Goal: Information Seeking & Learning: Learn about a topic

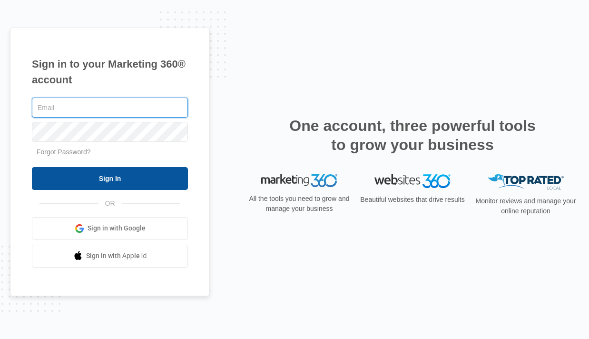
type input "[EMAIL_ADDRESS][DOMAIN_NAME]"
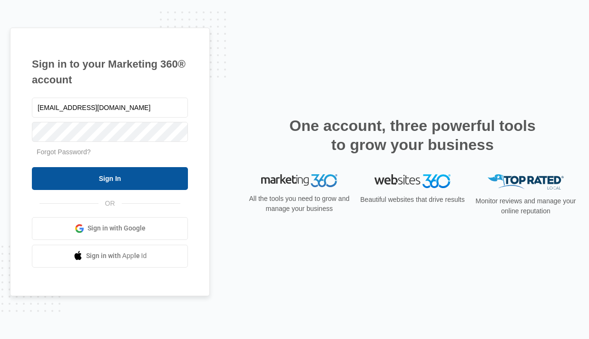
click at [118, 179] on input "Sign In" at bounding box center [110, 178] width 156 height 23
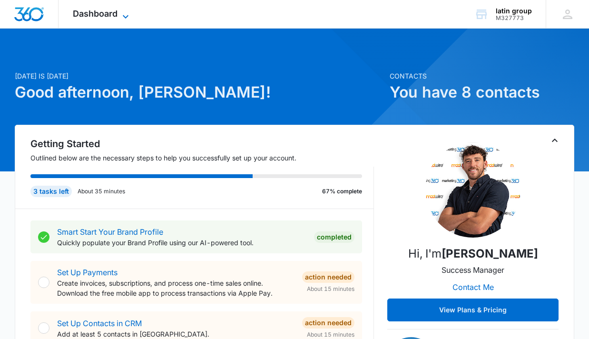
click at [118, 12] on span "Dashboard" at bounding box center [95, 14] width 45 height 10
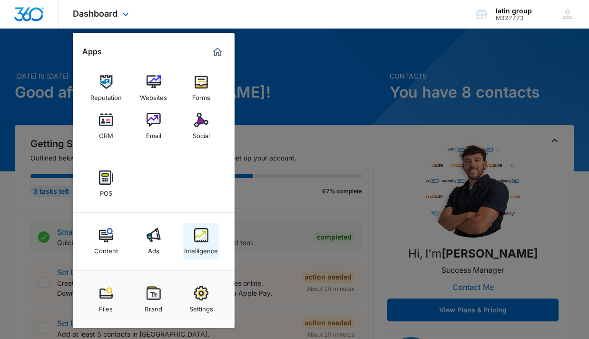
click at [196, 241] on img at bounding box center [201, 235] width 14 height 14
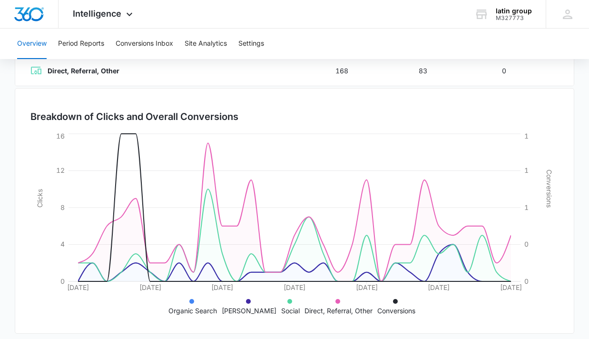
scroll to position [250, 0]
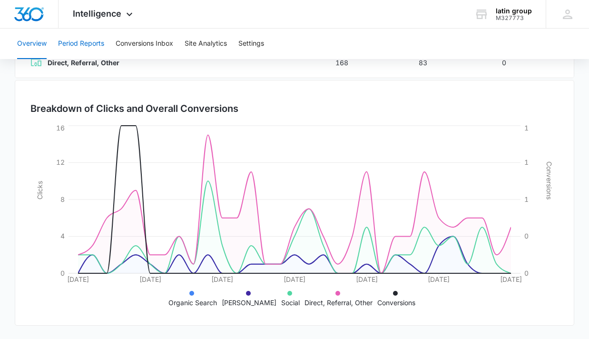
click at [94, 47] on button "Period Reports" at bounding box center [81, 44] width 46 height 30
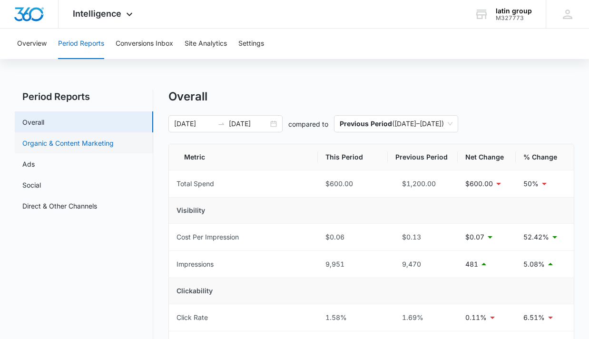
click at [69, 142] on link "Organic & Content Marketing" at bounding box center [67, 143] width 91 height 10
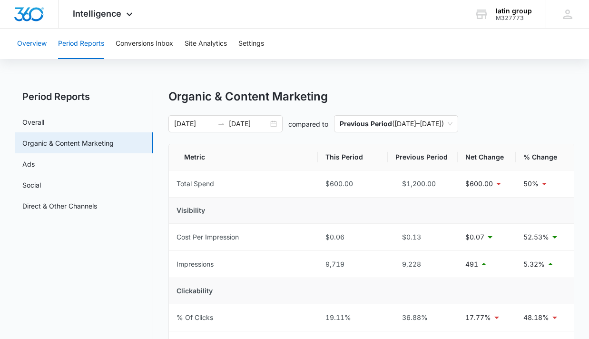
click at [26, 46] on button "Overview" at bounding box center [31, 44] width 29 height 30
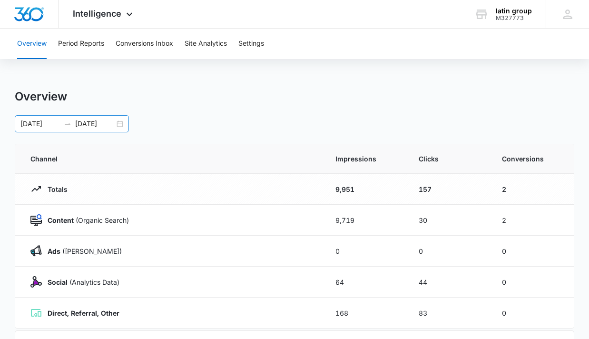
click at [117, 122] on div "[DATE] [DATE]" at bounding box center [72, 123] width 114 height 17
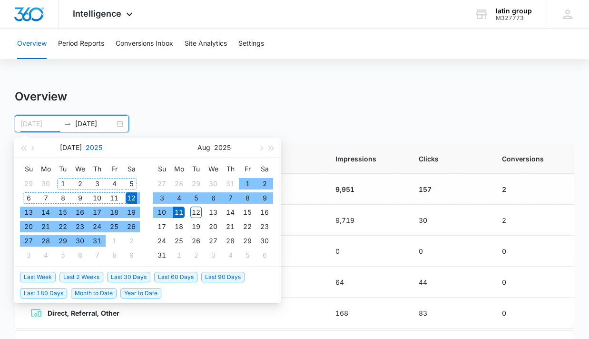
type input "[DATE]"
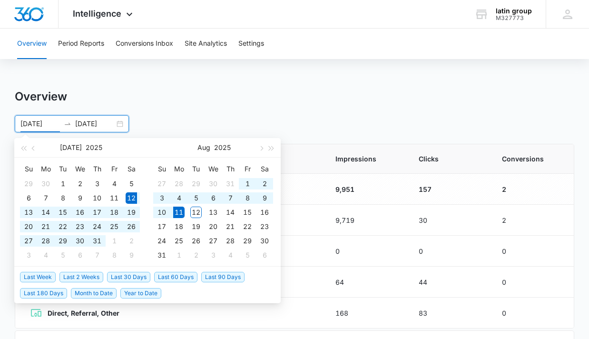
click at [154, 71] on div "Overview Period Reports Conversions Inbox Site Analytics Settings Overview [DAT…" at bounding box center [294, 309] width 589 height 560
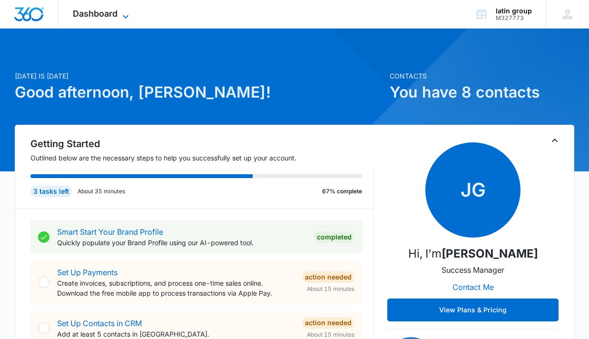
click at [95, 14] on span "Dashboard" at bounding box center [95, 14] width 45 height 10
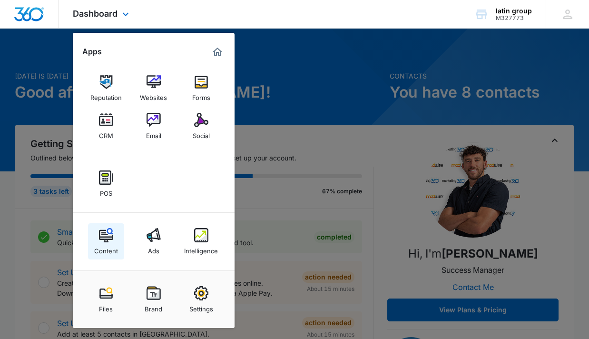
click at [111, 235] on img at bounding box center [106, 235] width 14 height 14
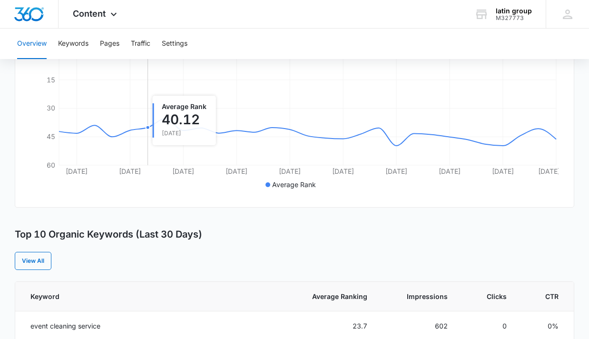
scroll to position [222, 0]
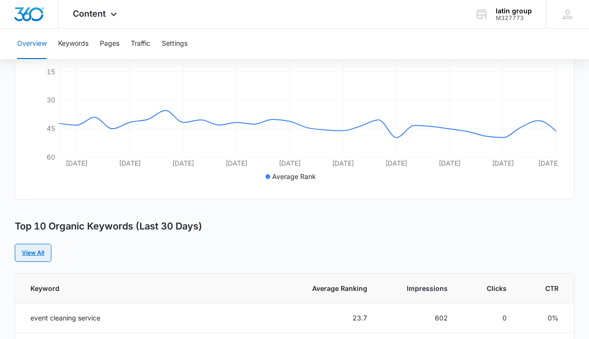
click at [39, 256] on link "View All" at bounding box center [33, 253] width 37 height 18
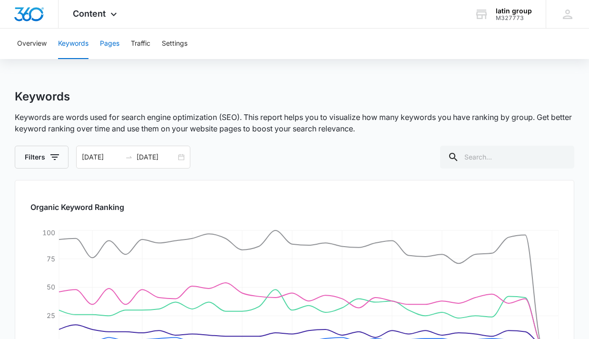
click at [110, 39] on button "Pages" at bounding box center [110, 44] width 20 height 30
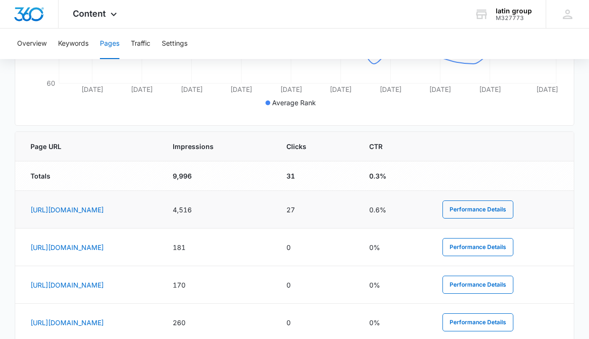
scroll to position [321, 0]
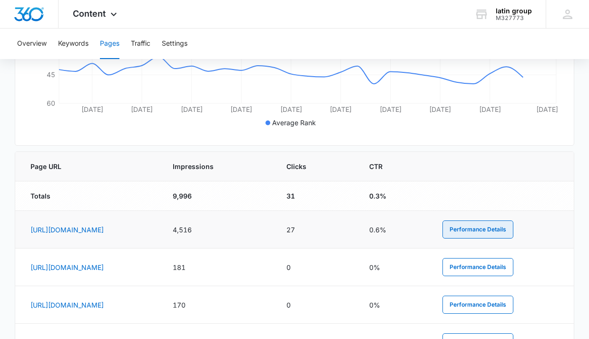
click at [502, 229] on button "Performance Details" at bounding box center [477, 229] width 71 height 18
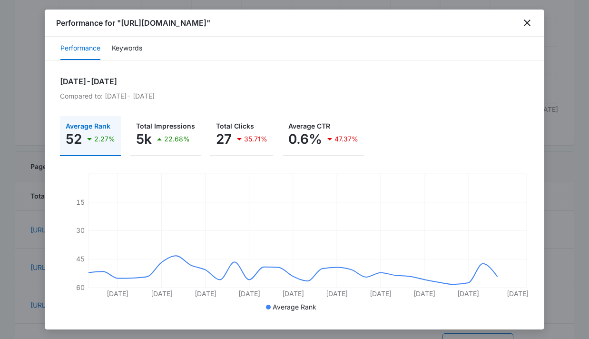
click at [91, 95] on p "Compared to: [DATE] - [DATE]" at bounding box center [294, 96] width 469 height 10
click at [82, 82] on h2 "[DATE] - [DATE]" at bounding box center [294, 81] width 469 height 11
click at [132, 53] on button "Keywords" at bounding box center [127, 48] width 30 height 23
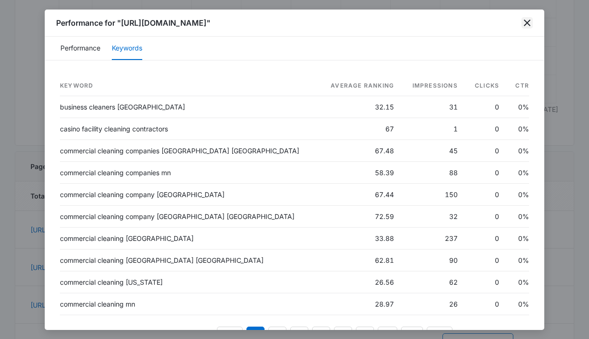
click at [532, 22] on icon "close" at bounding box center [526, 22] width 11 height 11
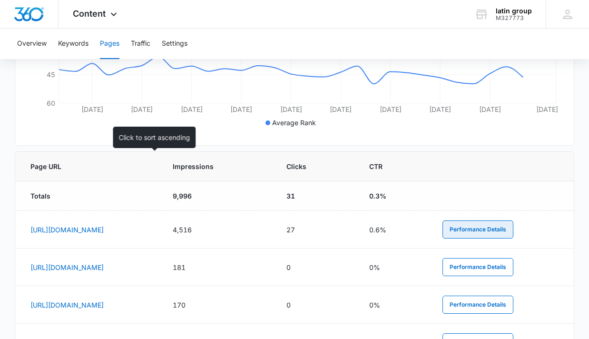
scroll to position [0, 0]
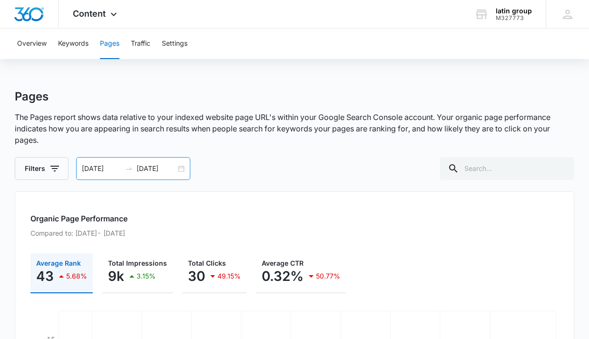
click at [182, 172] on div "[DATE] [DATE]" at bounding box center [133, 168] width 114 height 23
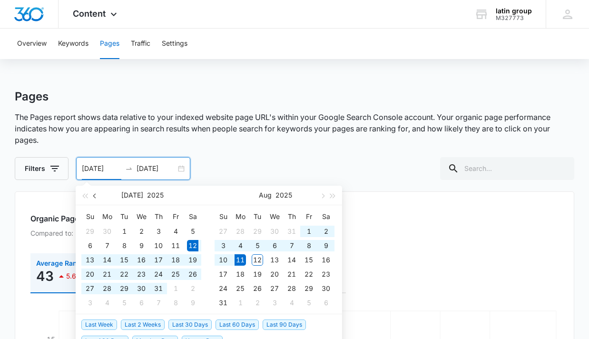
click at [94, 194] on span "button" at bounding box center [95, 195] width 5 height 5
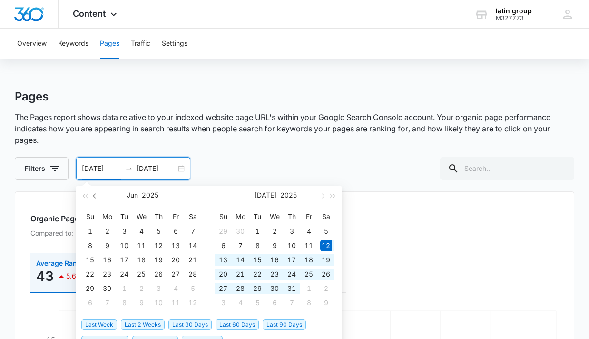
click at [94, 194] on span "button" at bounding box center [95, 195] width 5 height 5
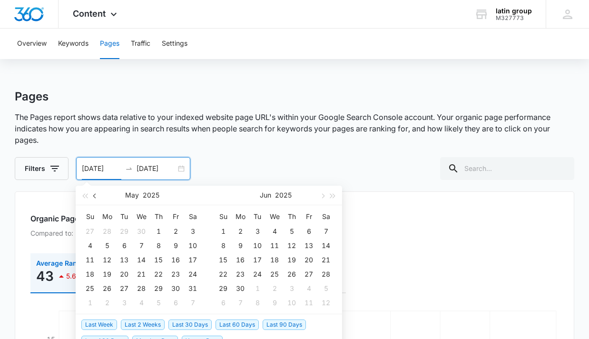
click at [96, 197] on button "button" at bounding box center [95, 195] width 10 height 19
type input "[DATE]"
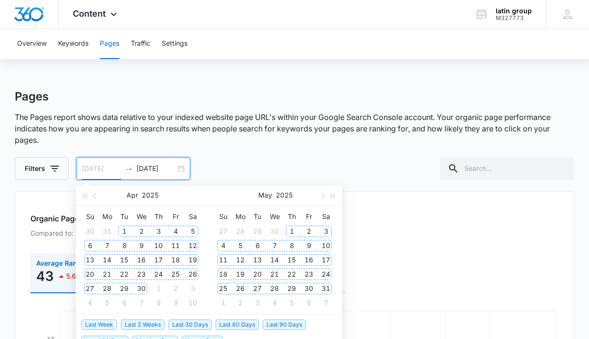
click at [124, 232] on div "1" at bounding box center [123, 231] width 11 height 11
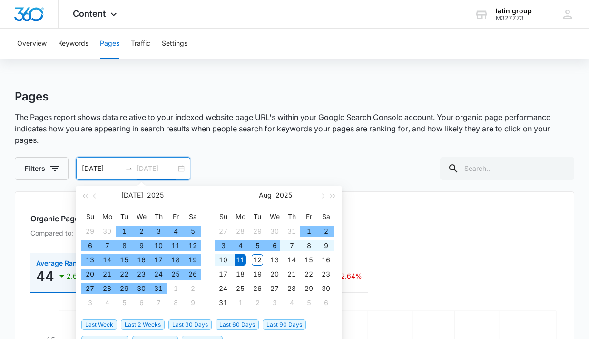
type input "[DATE]"
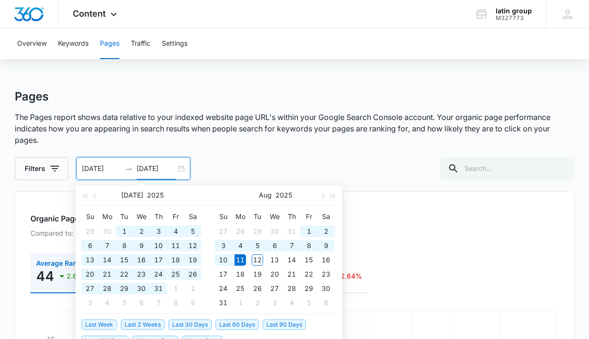
click at [268, 163] on div "Filters [DATE] [DATE] [DATE] Su Mo Tu We Th Fr Sa 29 30 1 2 3 4 5 6 7 8 9 10 11…" at bounding box center [294, 168] width 559 height 23
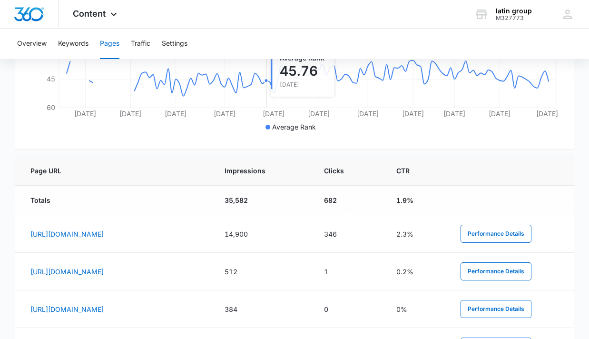
scroll to position [351, 0]
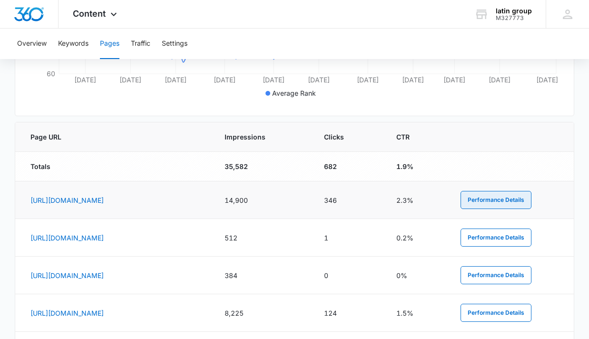
click at [499, 198] on button "Performance Details" at bounding box center [496, 200] width 71 height 18
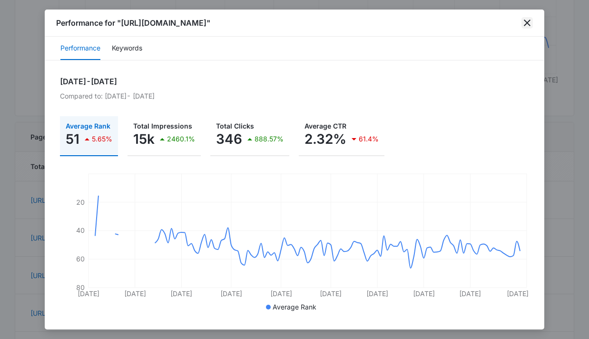
click at [525, 22] on icon "close" at bounding box center [526, 22] width 11 height 11
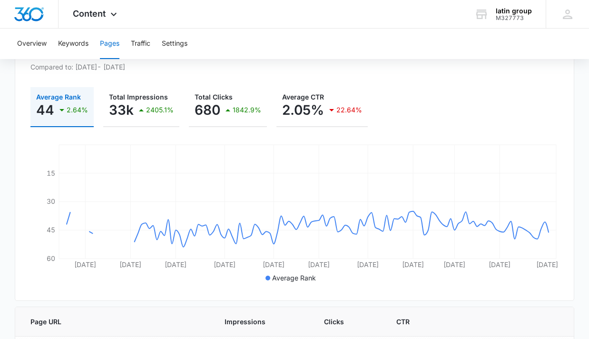
scroll to position [0, 0]
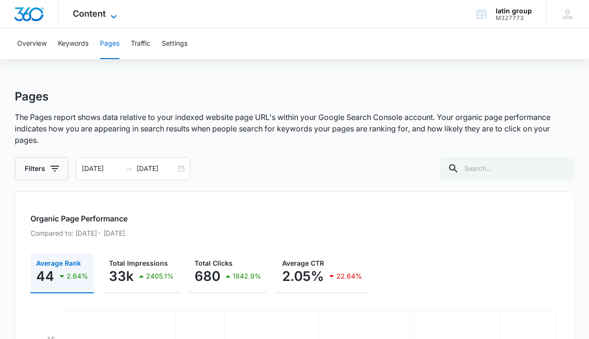
click at [111, 11] on icon at bounding box center [113, 16] width 11 height 11
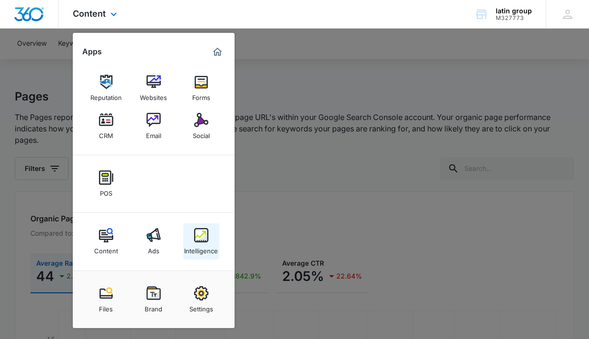
click at [205, 246] on div "Intelligence" at bounding box center [201, 248] width 34 height 12
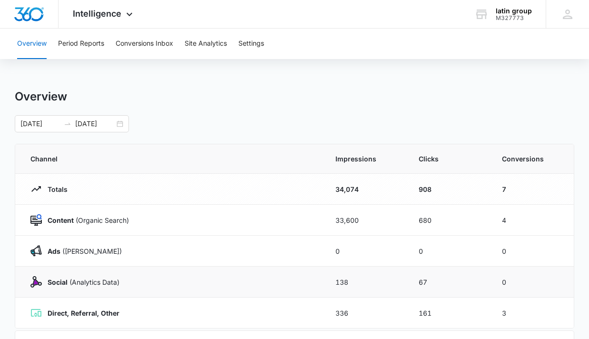
click at [174, 276] on div "Social (Analytics Data)" at bounding box center [171, 281] width 282 height 11
click at [93, 279] on p "Social (Analytics Data)" at bounding box center [81, 282] width 78 height 10
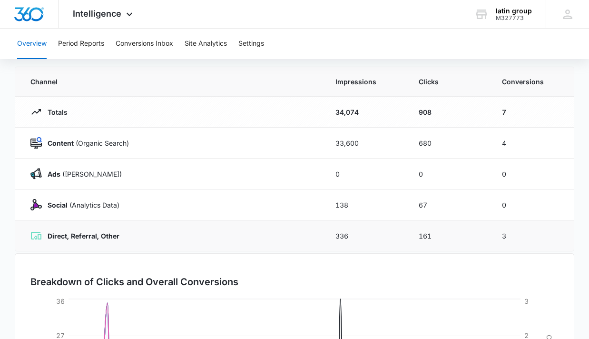
scroll to position [77, 0]
click at [91, 200] on p "Social (Analytics Data)" at bounding box center [81, 205] width 78 height 10
click at [286, 204] on div "Social (Analytics Data)" at bounding box center [171, 204] width 282 height 11
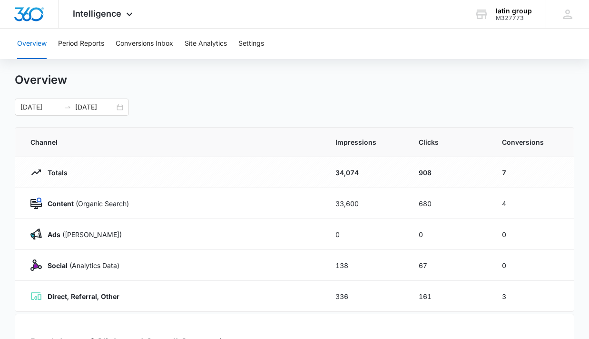
scroll to position [0, 0]
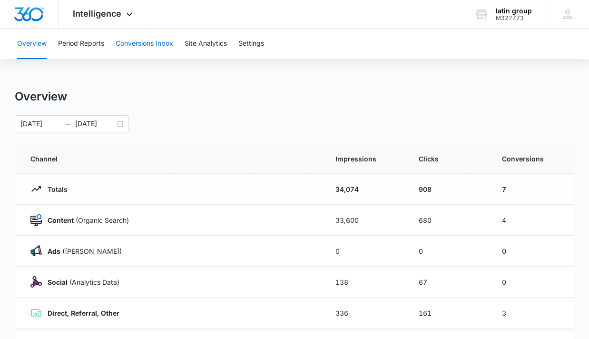
click at [126, 43] on button "Conversions Inbox" at bounding box center [145, 44] width 58 height 30
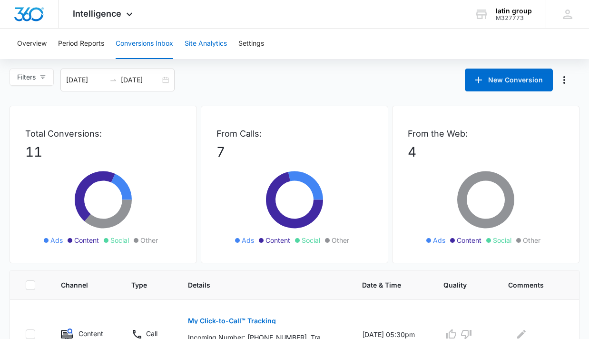
click at [212, 48] on button "Site Analytics" at bounding box center [206, 44] width 42 height 30
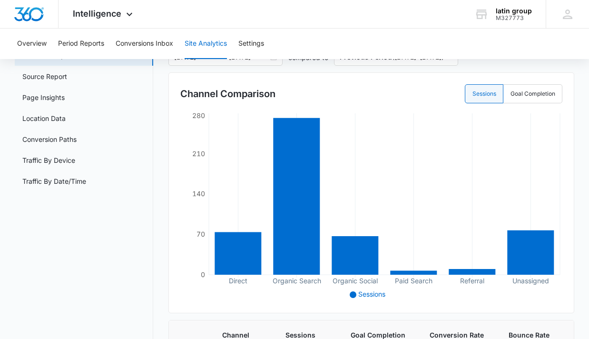
scroll to position [68, 0]
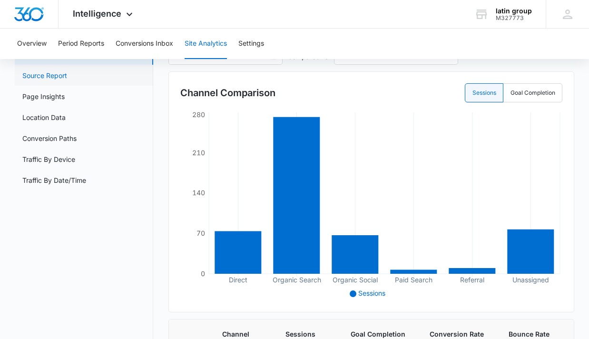
click at [39, 77] on link "Source Report" at bounding box center [44, 75] width 45 height 10
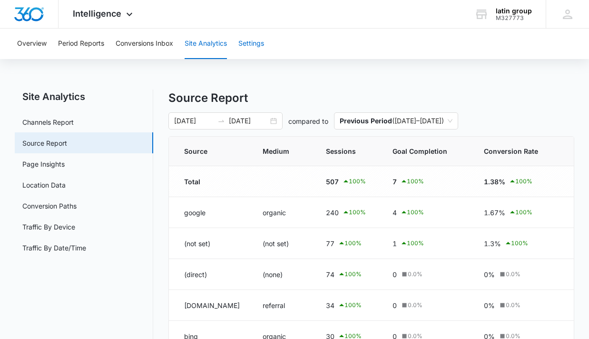
click at [256, 48] on button "Settings" at bounding box center [251, 44] width 26 height 30
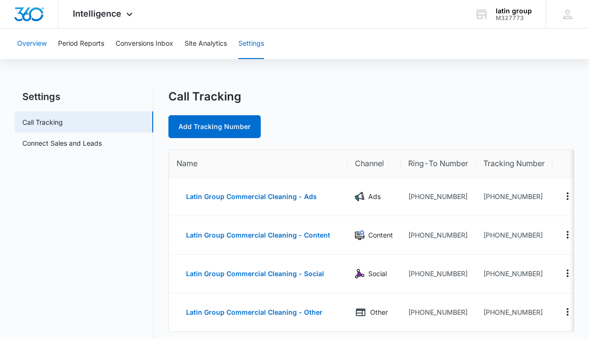
click at [39, 42] on button "Overview" at bounding box center [31, 44] width 29 height 30
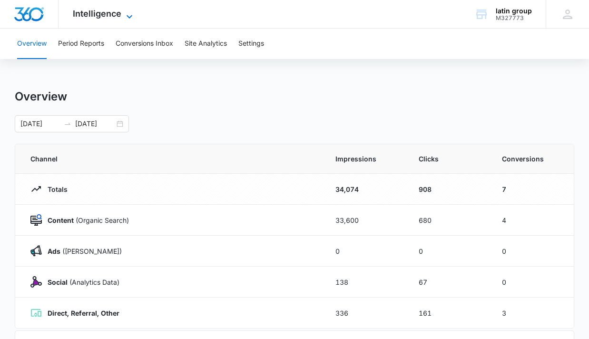
click at [90, 15] on span "Intelligence" at bounding box center [97, 14] width 49 height 10
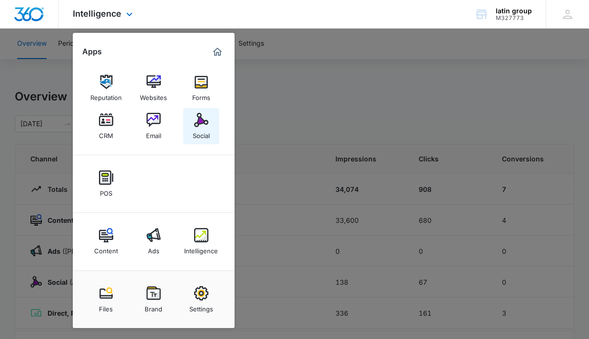
click at [199, 134] on div "Social" at bounding box center [201, 133] width 17 height 12
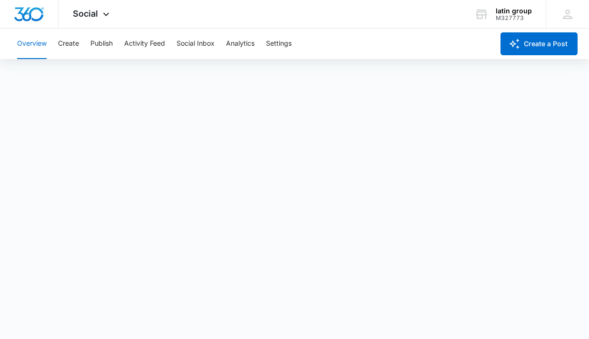
click at [438, 46] on div "Overview Create Publish Activity Feed Social Inbox Analytics Settings" at bounding box center [252, 44] width 482 height 30
click at [343, 32] on div "Overview Create Publish Activity Feed Social Inbox Analytics Settings" at bounding box center [252, 44] width 482 height 30
click at [423, 29] on div "Overview Create Publish Activity Feed Social Inbox Analytics Settings" at bounding box center [252, 44] width 482 height 30
